Goal: Task Accomplishment & Management: Manage account settings

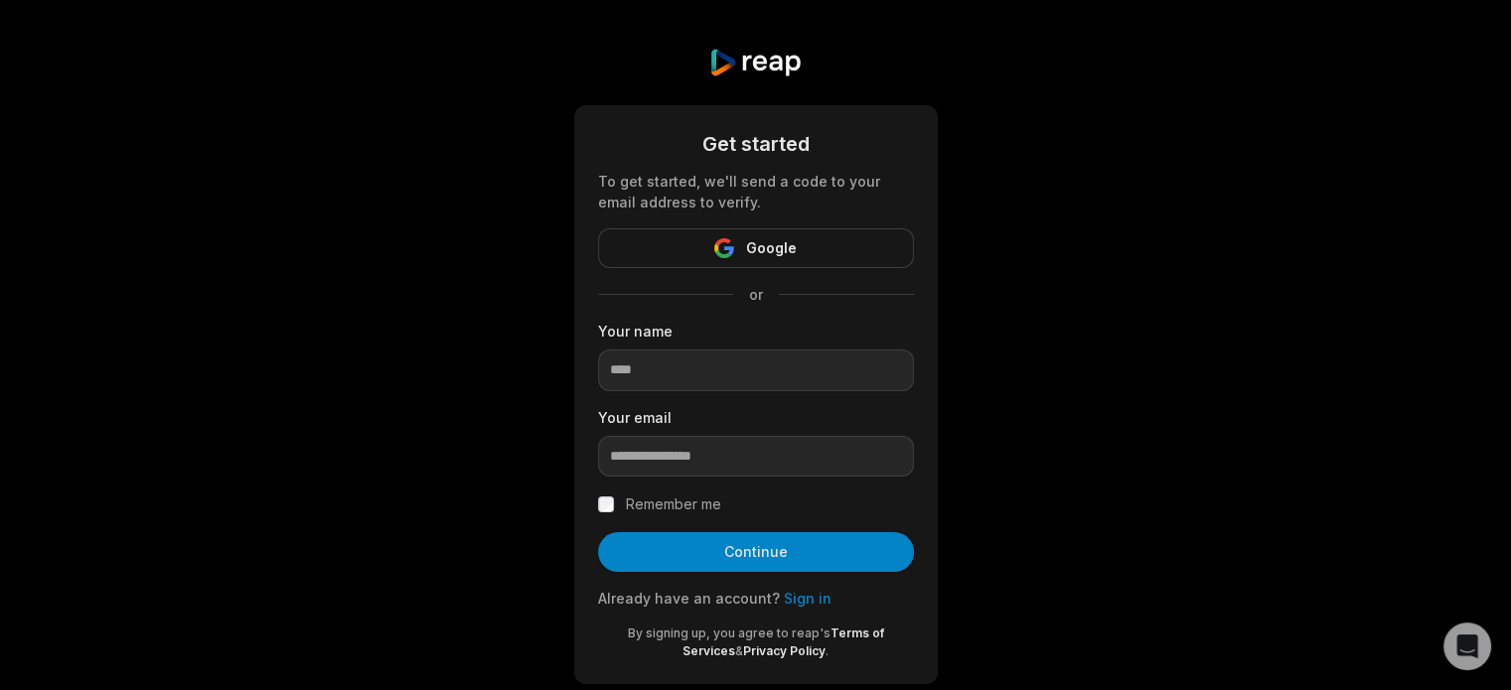
click at [805, 247] on button "Google" at bounding box center [756, 248] width 316 height 40
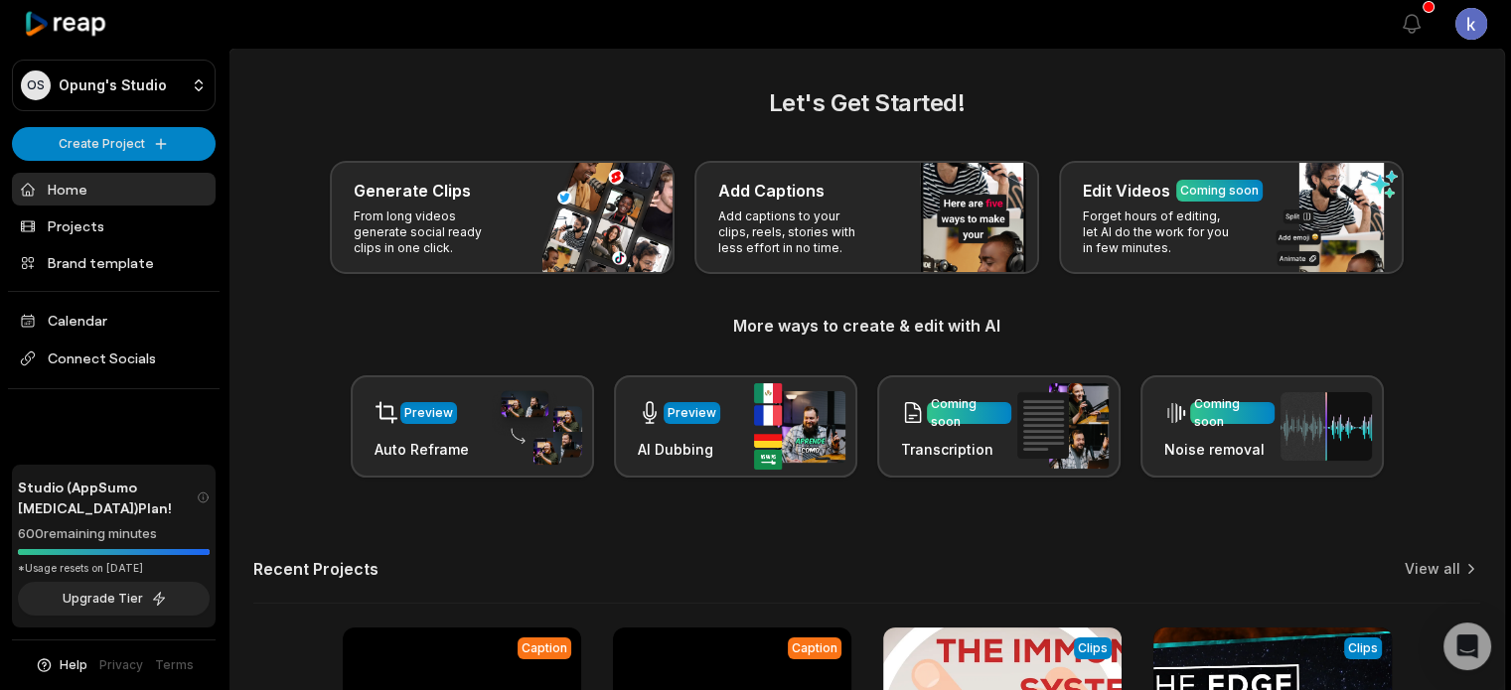
click at [1470, 21] on html "OS Opung's Studio Create Project Home Projects Brand template Calendar Connect …" at bounding box center [755, 345] width 1511 height 690
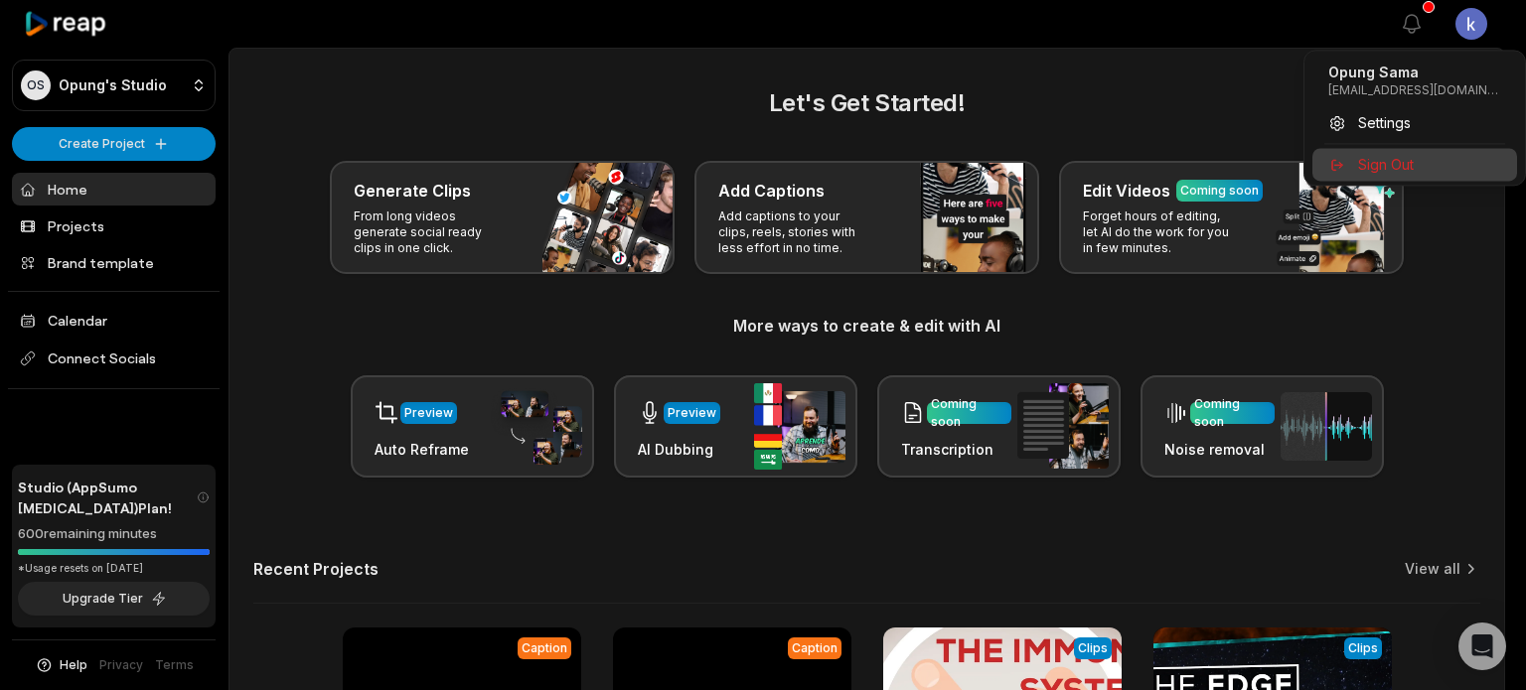
click at [1390, 154] on span "Sign Out" at bounding box center [1386, 164] width 56 height 21
